Goal: Task Accomplishment & Management: Complete application form

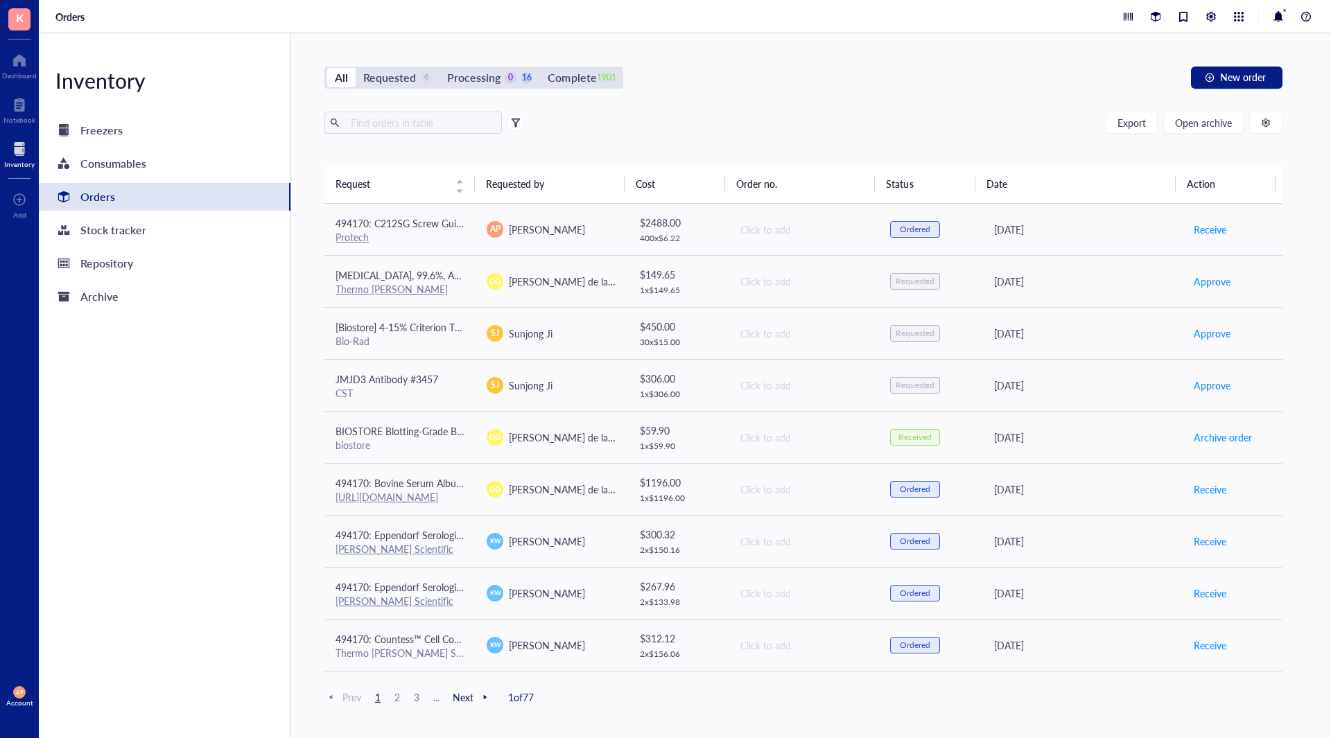
drag, startPoint x: 585, startPoint y: 69, endPoint x: 441, endPoint y: 137, distance: 158.7
click at [580, 74] on div "Complete" at bounding box center [572, 77] width 49 height 19
click at [568, 72] on div "Complete" at bounding box center [572, 77] width 49 height 19
click at [540, 68] on input "Complete 1901" at bounding box center [540, 68] width 0 height 0
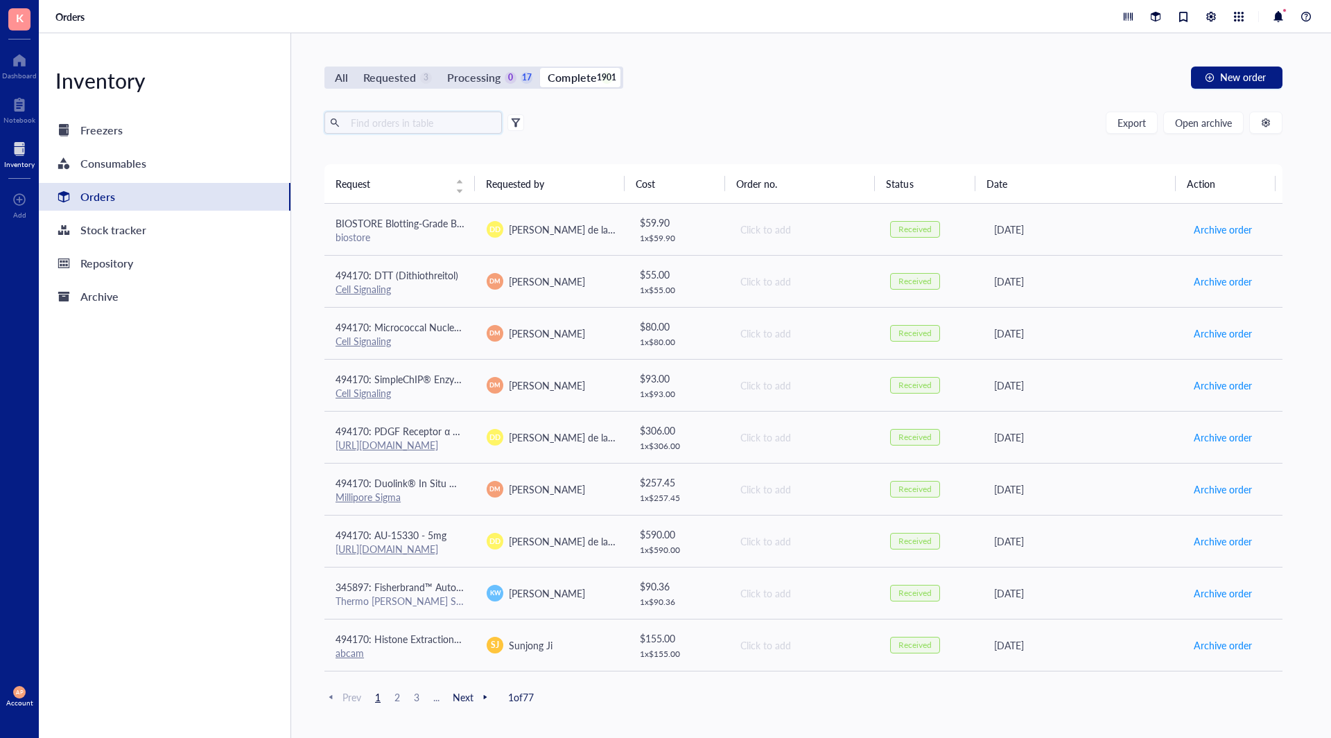
click at [441, 128] on input "text" at bounding box center [420, 122] width 151 height 21
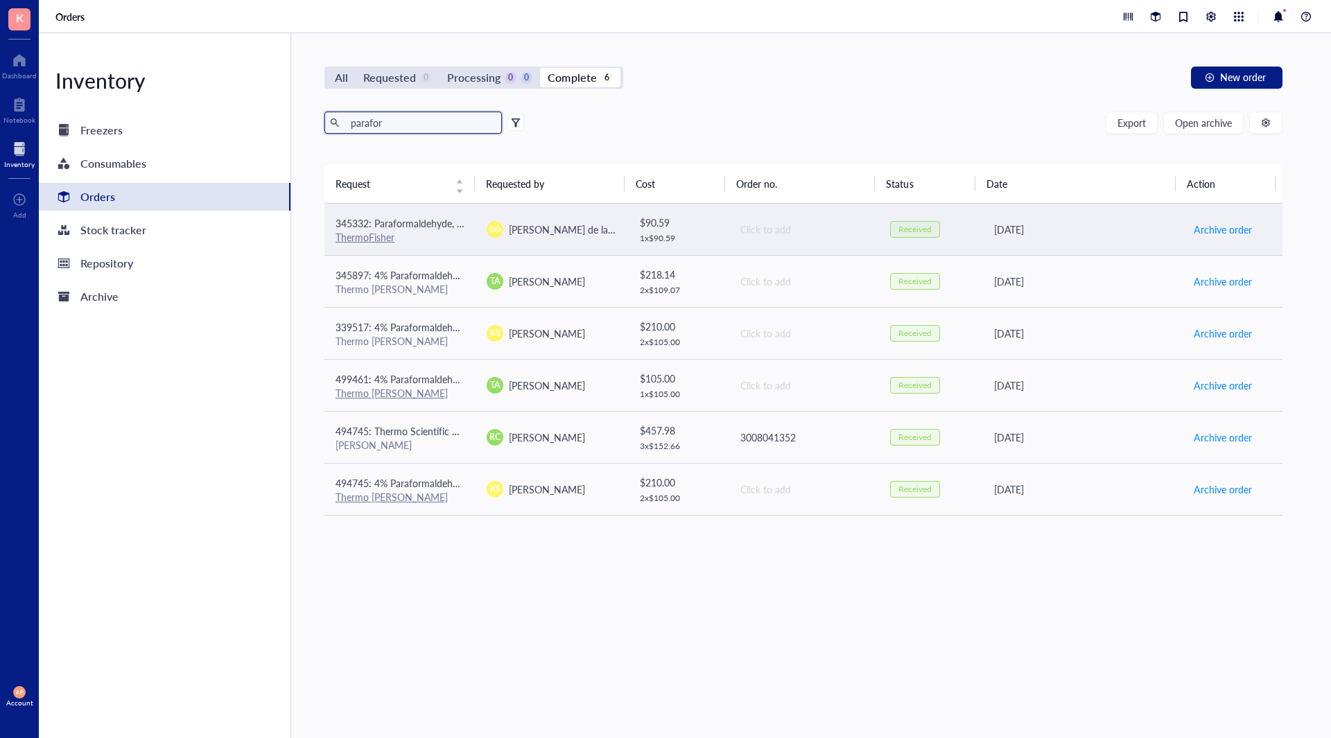
type input "parafor"
click at [454, 234] on div "ThermoFisher" at bounding box center [399, 237] width 129 height 12
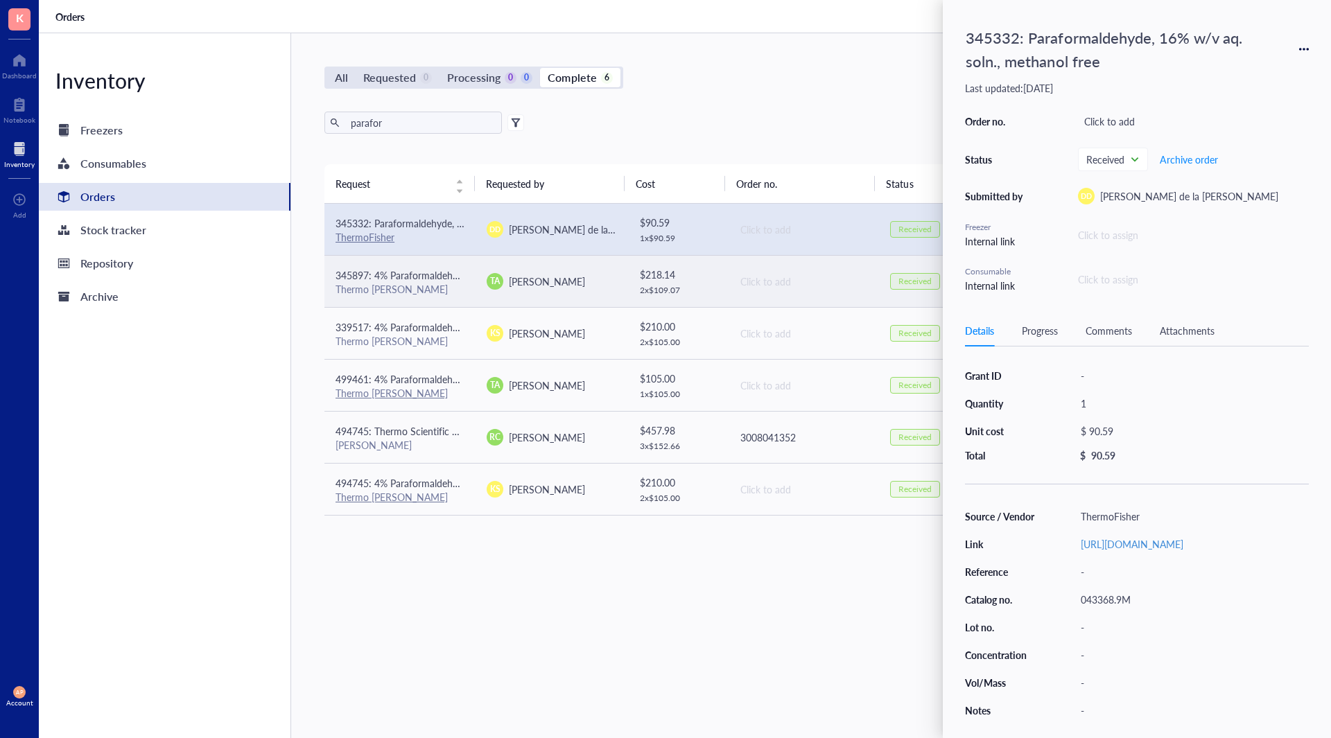
drag, startPoint x: 485, startPoint y: 277, endPoint x: 467, endPoint y: 262, distance: 23.6
click at [487, 277] on div "TA [PERSON_NAME]" at bounding box center [551, 281] width 129 height 17
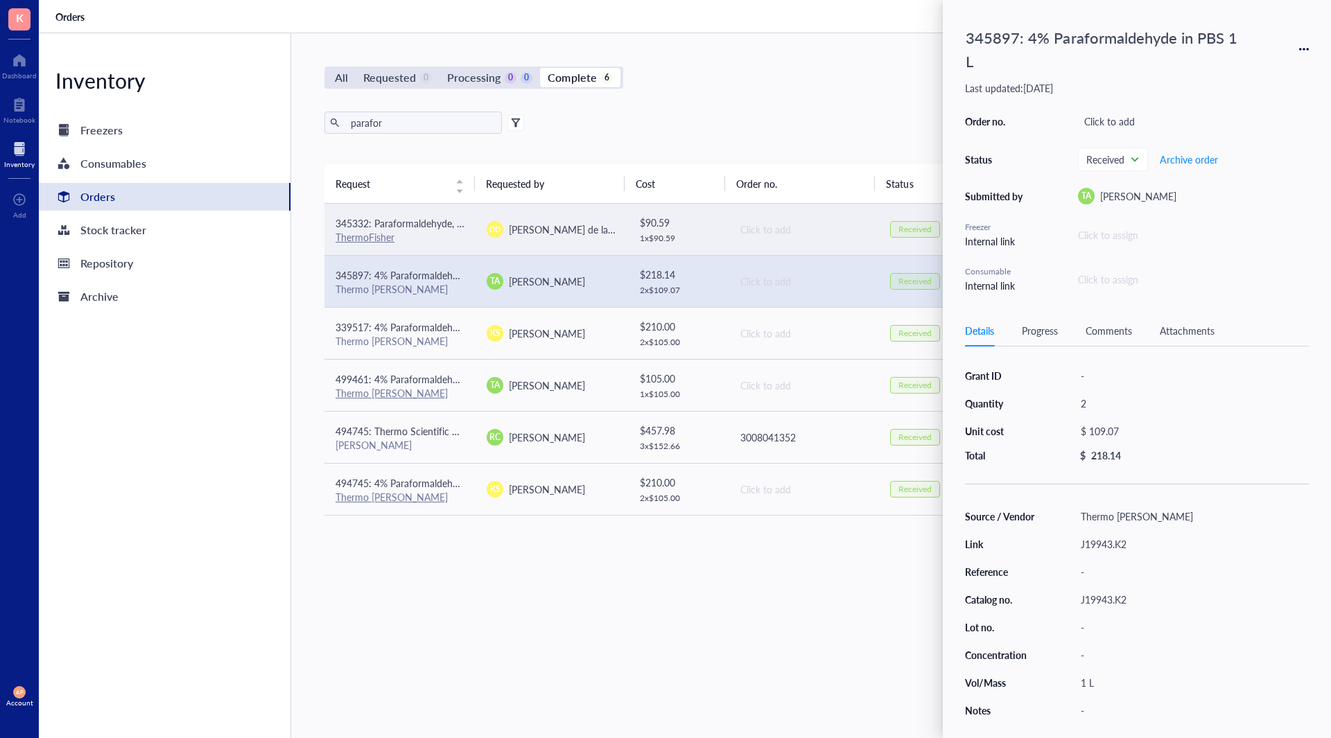
click at [447, 242] on div "ThermoFisher" at bounding box center [399, 237] width 129 height 12
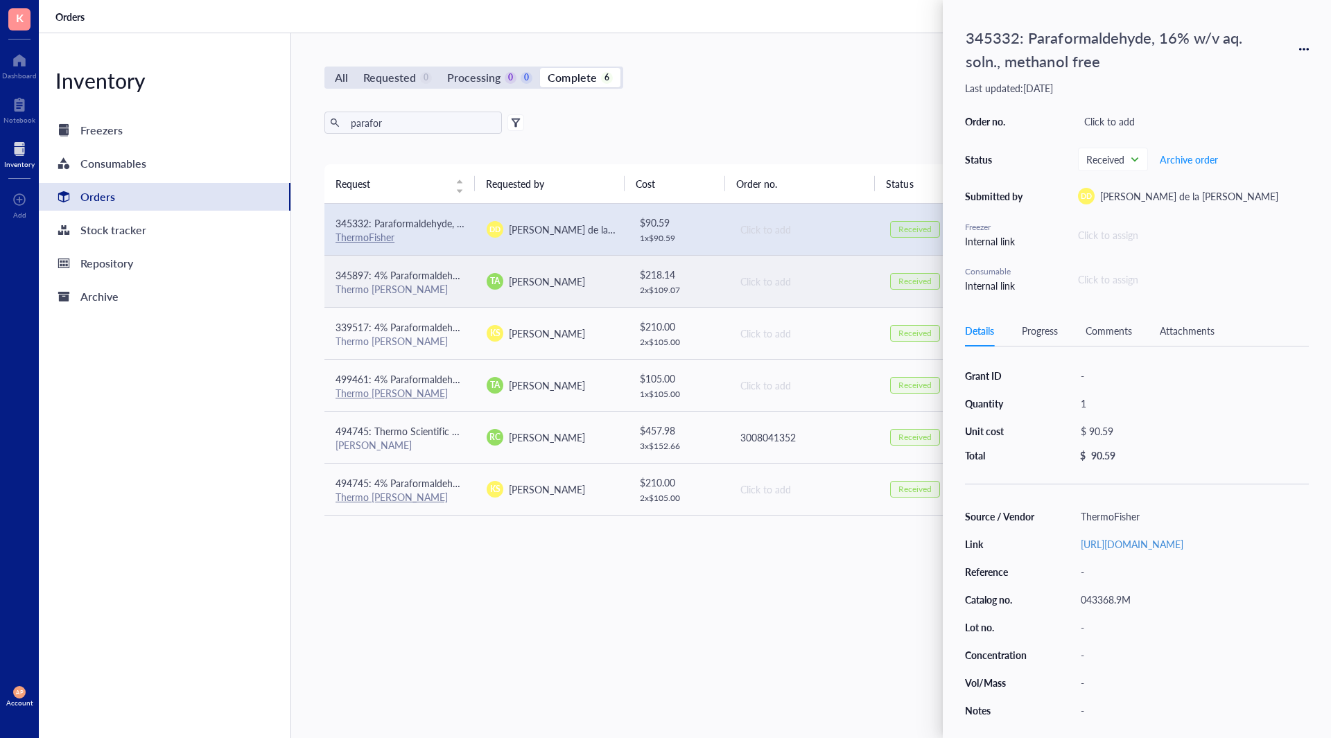
click at [412, 269] on span "345897: 4% Paraformaldehyde in PBS 1 L" at bounding box center [424, 275] width 179 height 14
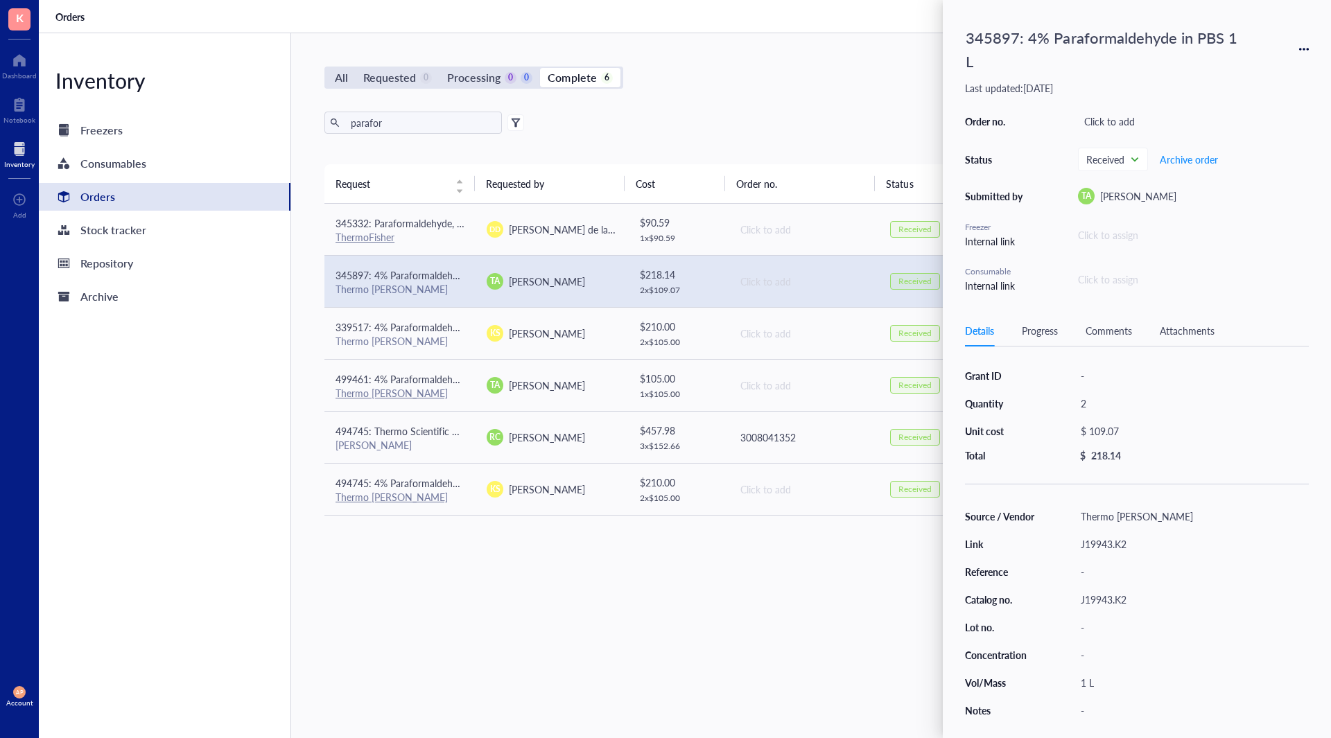
click at [1302, 49] on icon at bounding box center [1304, 49] width 10 height 10
click at [1257, 73] on span "Request again" at bounding box center [1254, 69] width 87 height 15
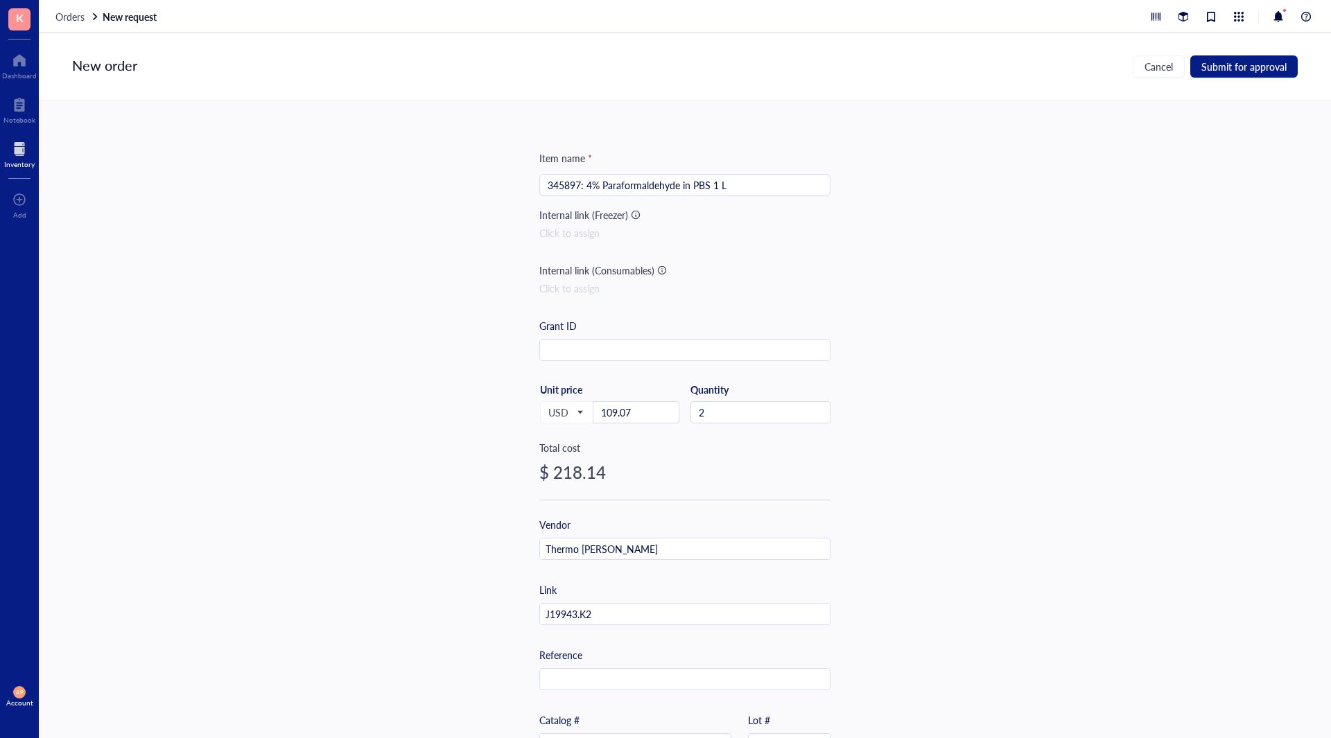
click at [563, 184] on input "345897: 4% Paraformaldehyde in PBS 1 L" at bounding box center [685, 185] width 274 height 21
type input "494170: 4% Paraformaldehyde in PBS 1 L"
click at [744, 416] on input "2" at bounding box center [760, 412] width 139 height 21
type input "4"
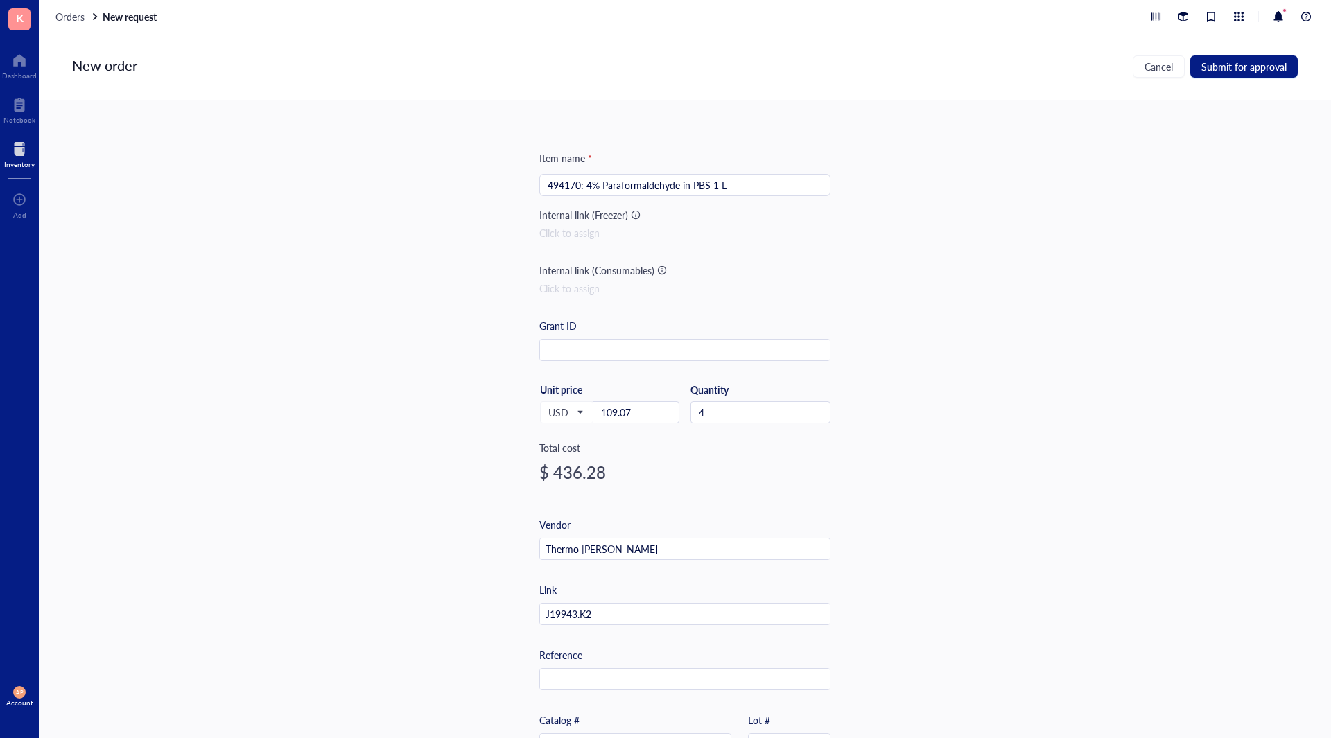
click at [1024, 342] on div "Item name * 494170: 4% Paraformaldehyde in PBS 1 L Internal link (Freezer) Clic…" at bounding box center [685, 419] width 1292 height 638
click at [369, 377] on div "Item name * 494170: 4% Paraformaldehyde in PBS 1 L Internal link (Freezer) Clic…" at bounding box center [685, 419] width 1292 height 638
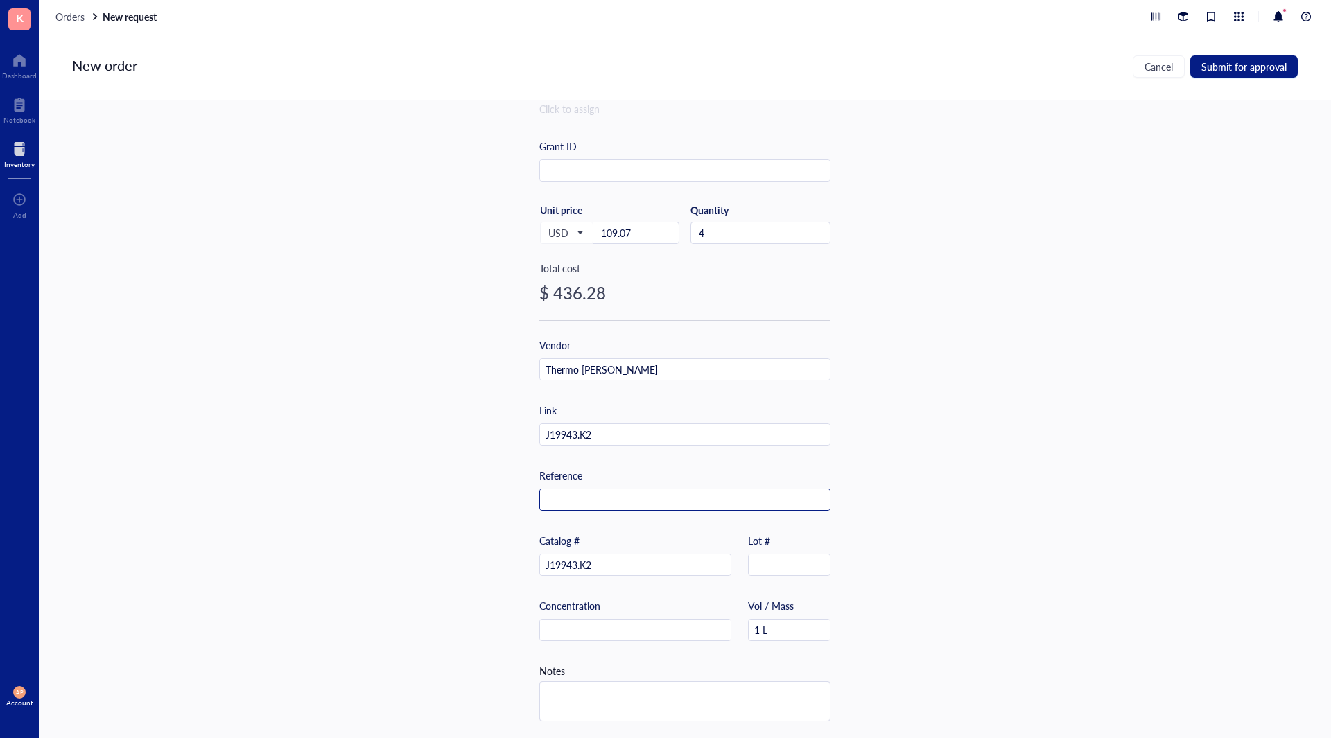
scroll to position [185, 0]
click at [1243, 71] on span "Submit for approval" at bounding box center [1243, 66] width 85 height 11
